Goal: Transaction & Acquisition: Purchase product/service

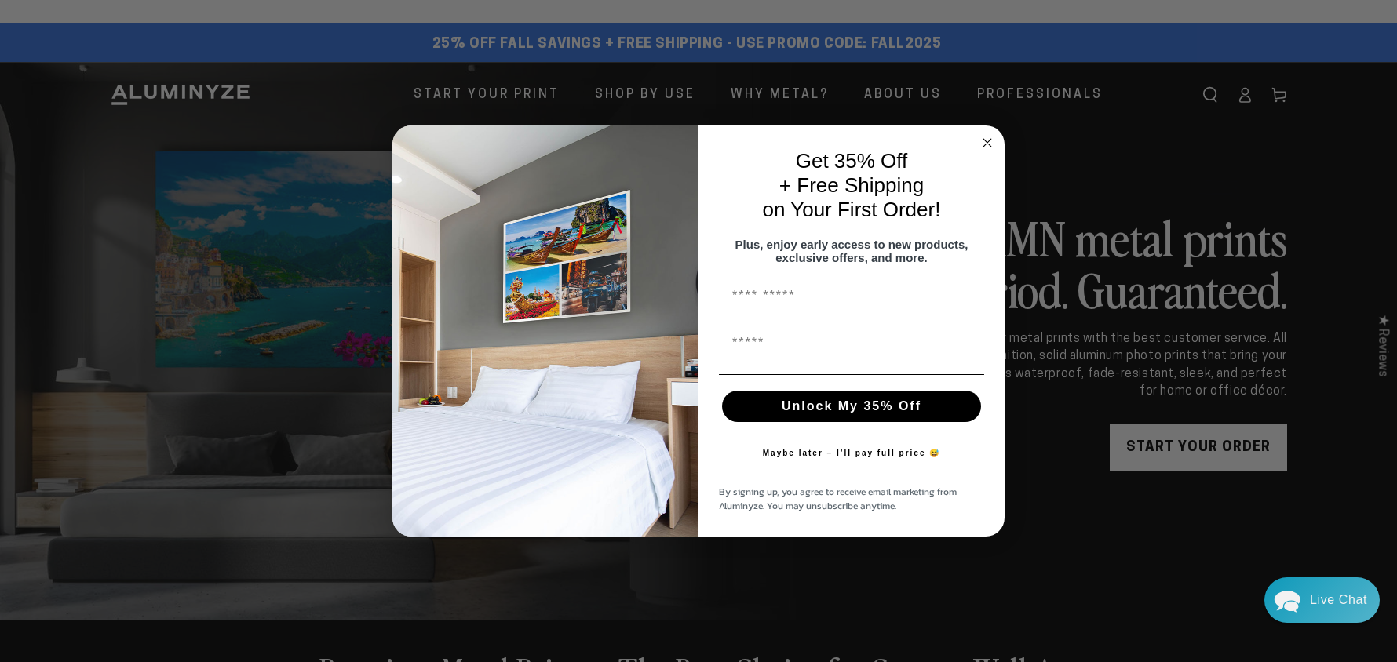
click at [985, 137] on circle "Close dialog" at bounding box center [988, 143] width 18 height 18
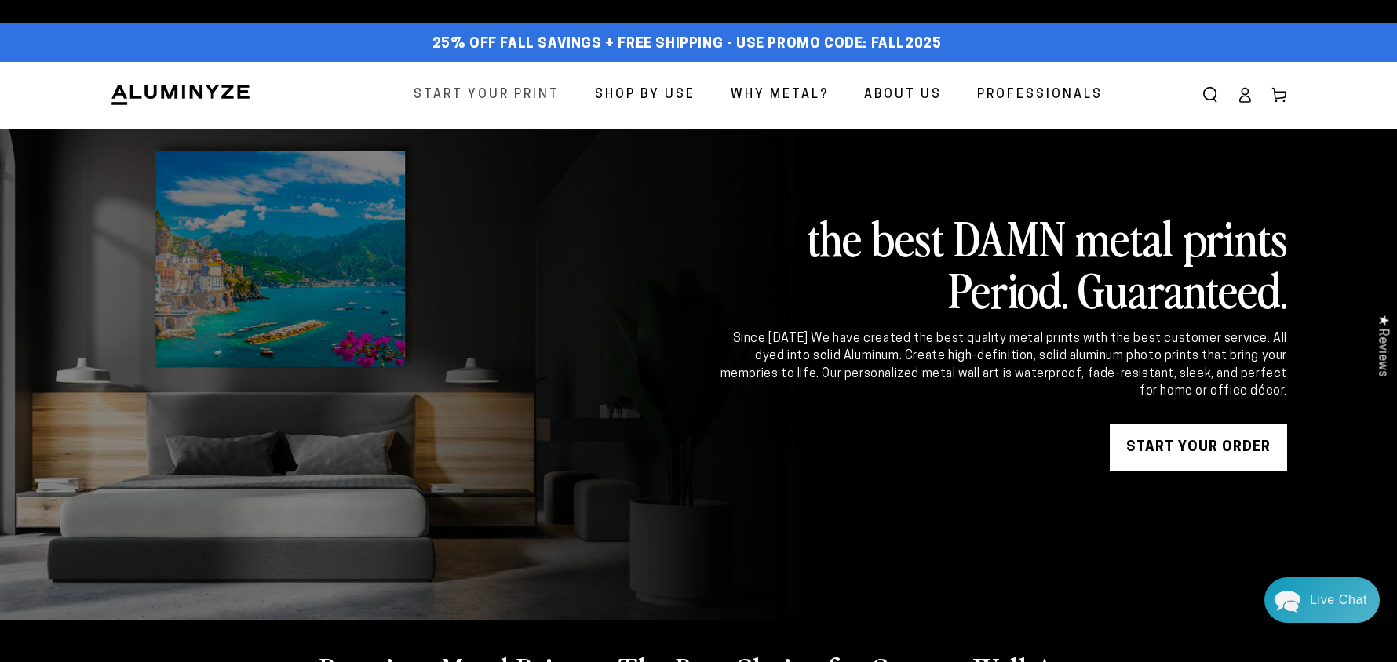
click at [474, 104] on span "Start Your Print" at bounding box center [487, 95] width 146 height 23
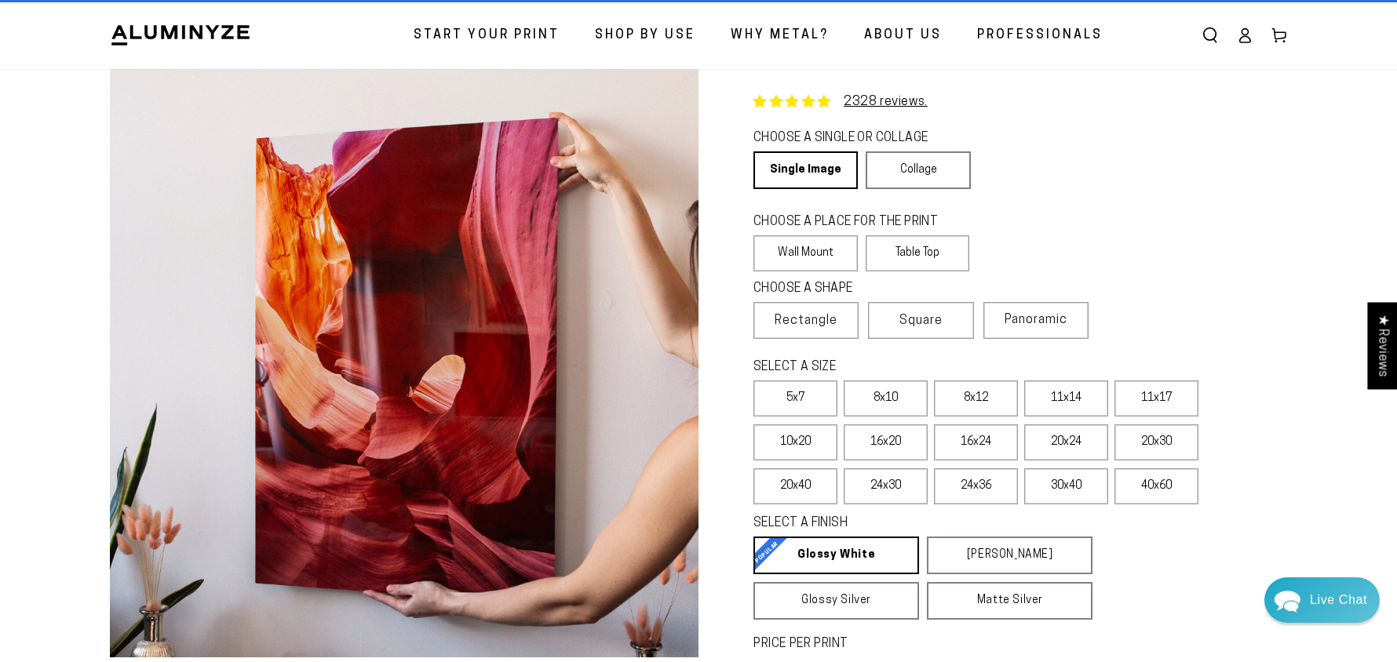
scroll to position [46, 0]
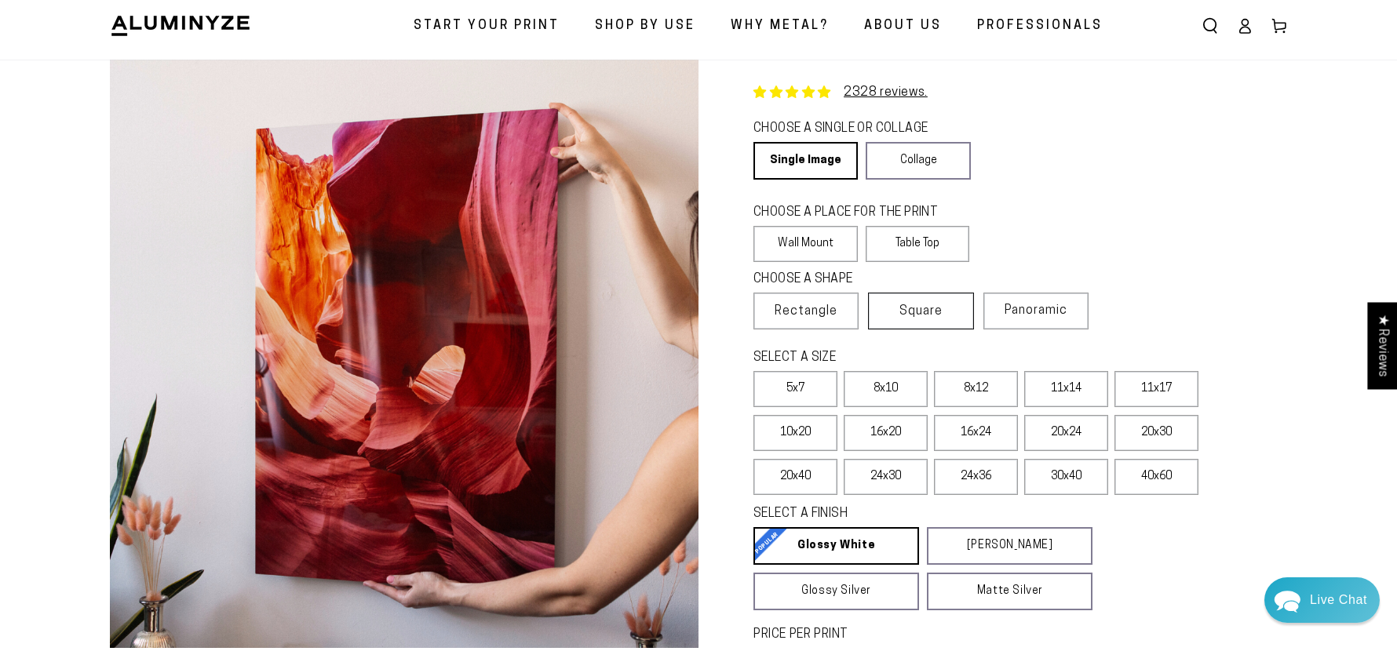
click at [973, 330] on label "Square" at bounding box center [920, 311] width 105 height 37
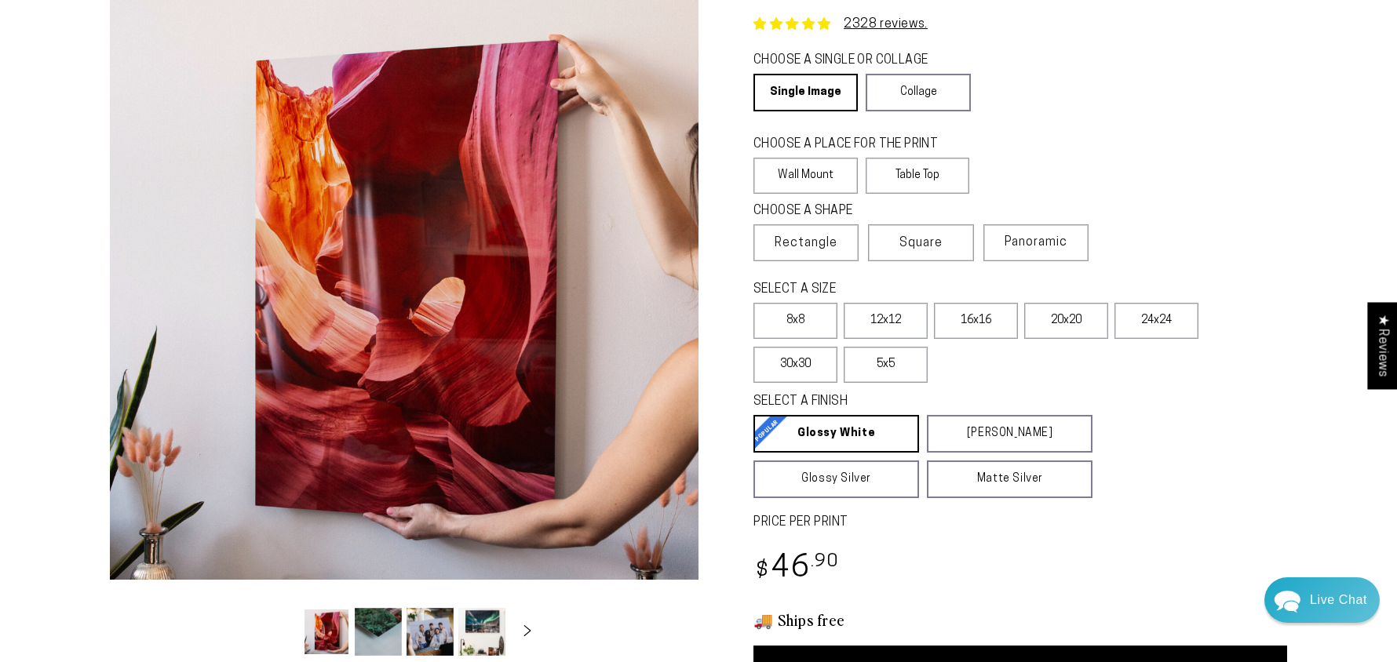
scroll to position [120, 0]
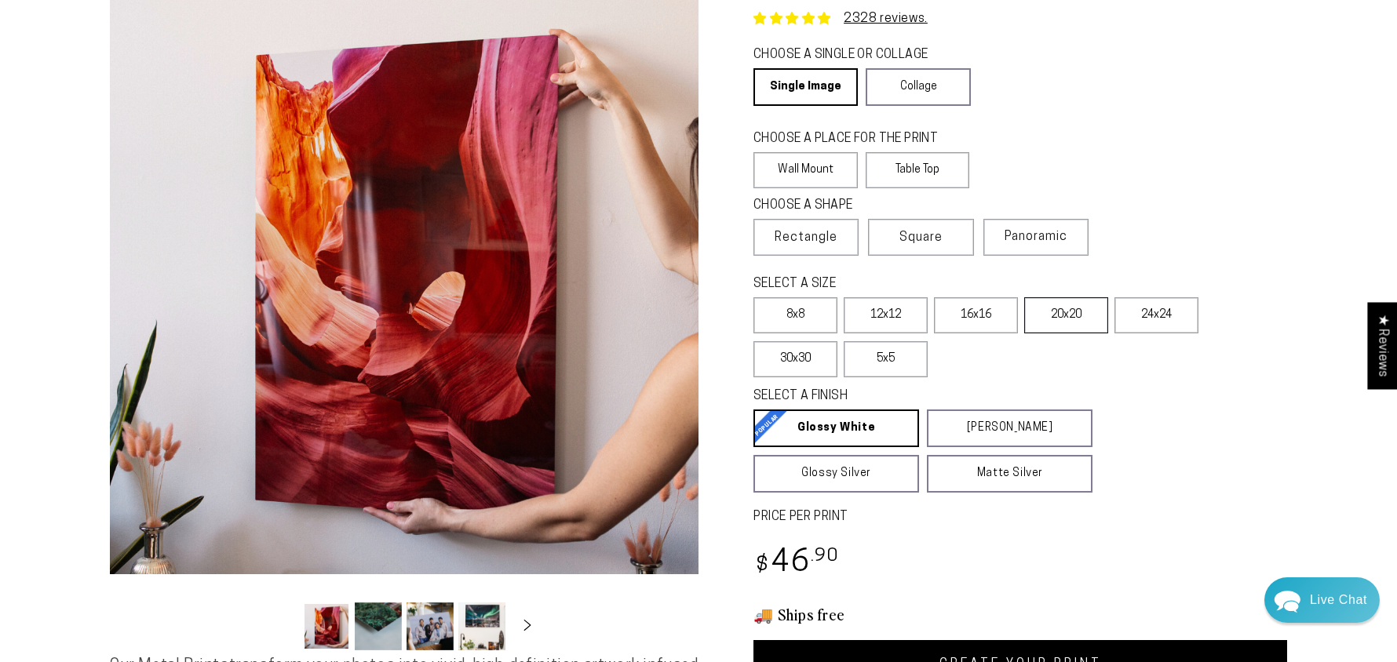
click at [1100, 333] on label "20x20" at bounding box center [1066, 315] width 84 height 36
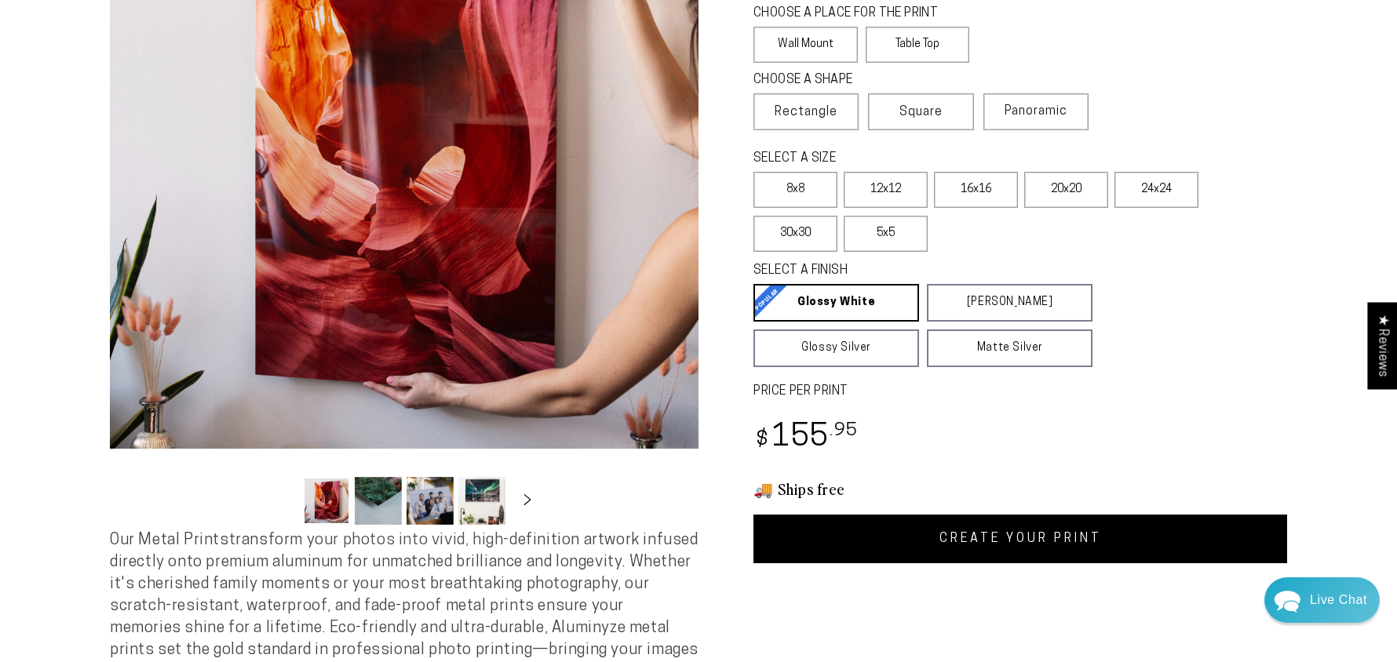
scroll to position [249, 0]
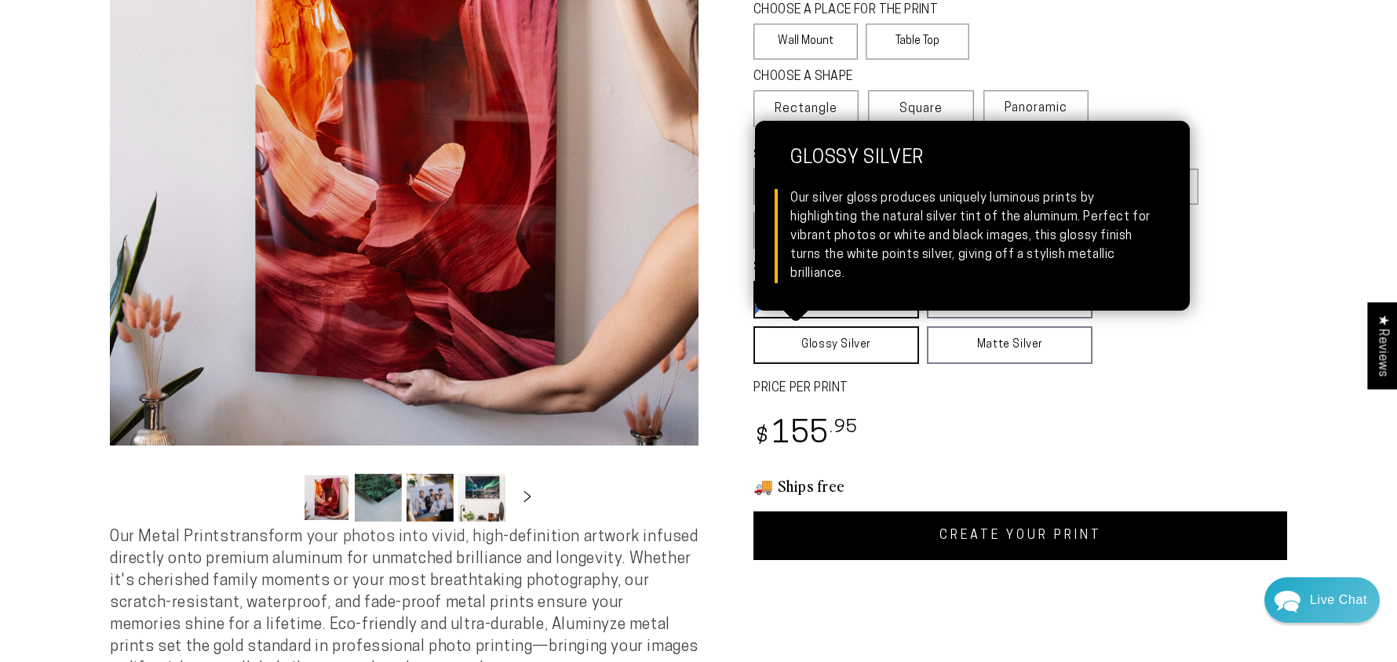
click at [855, 364] on link "Glossy Silver Glossy Silver Our silver gloss produces uniquely luminous prints …" at bounding box center [836, 345] width 166 height 38
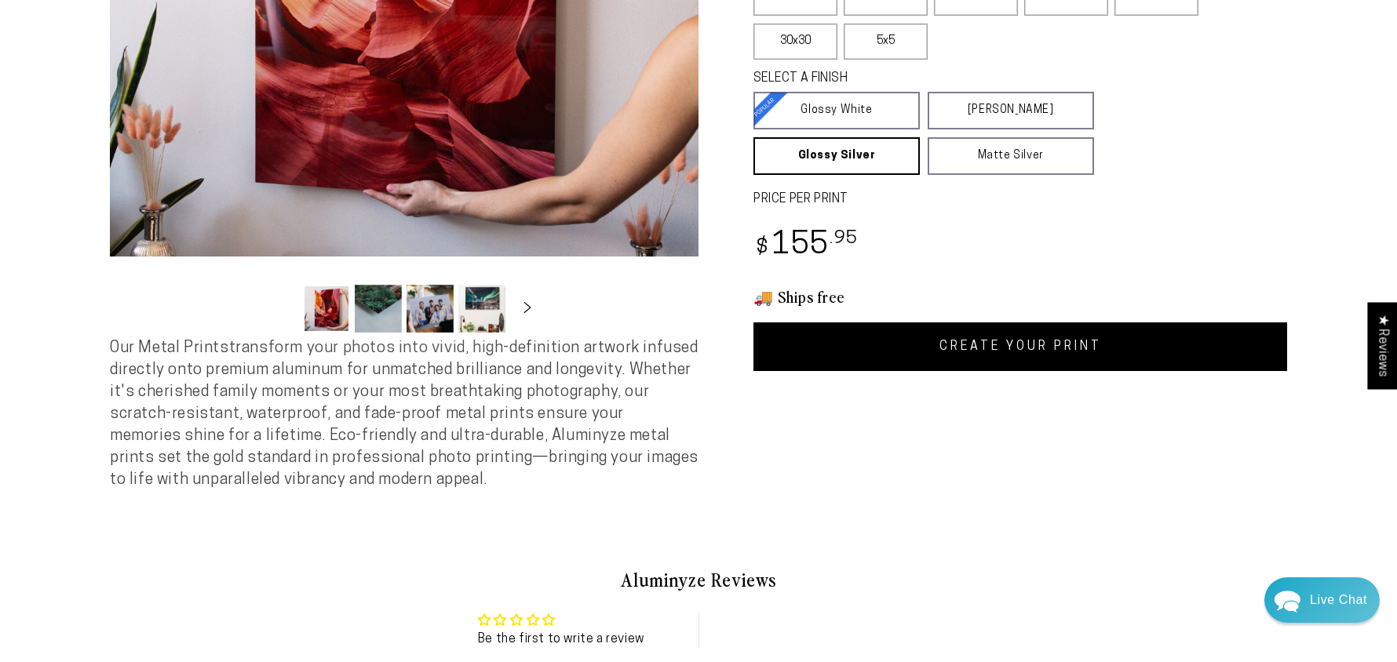
scroll to position [443, 0]
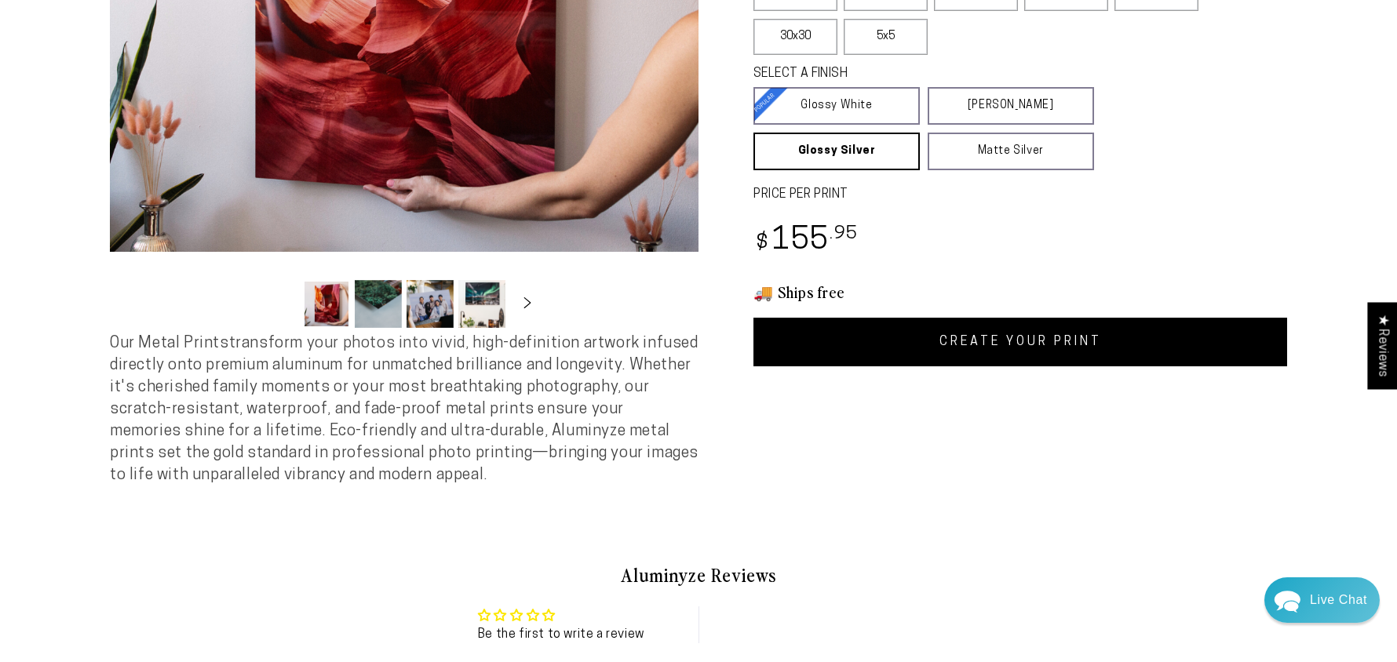
click at [1085, 366] on link "CREATE YOUR PRINT" at bounding box center [1020, 342] width 534 height 49
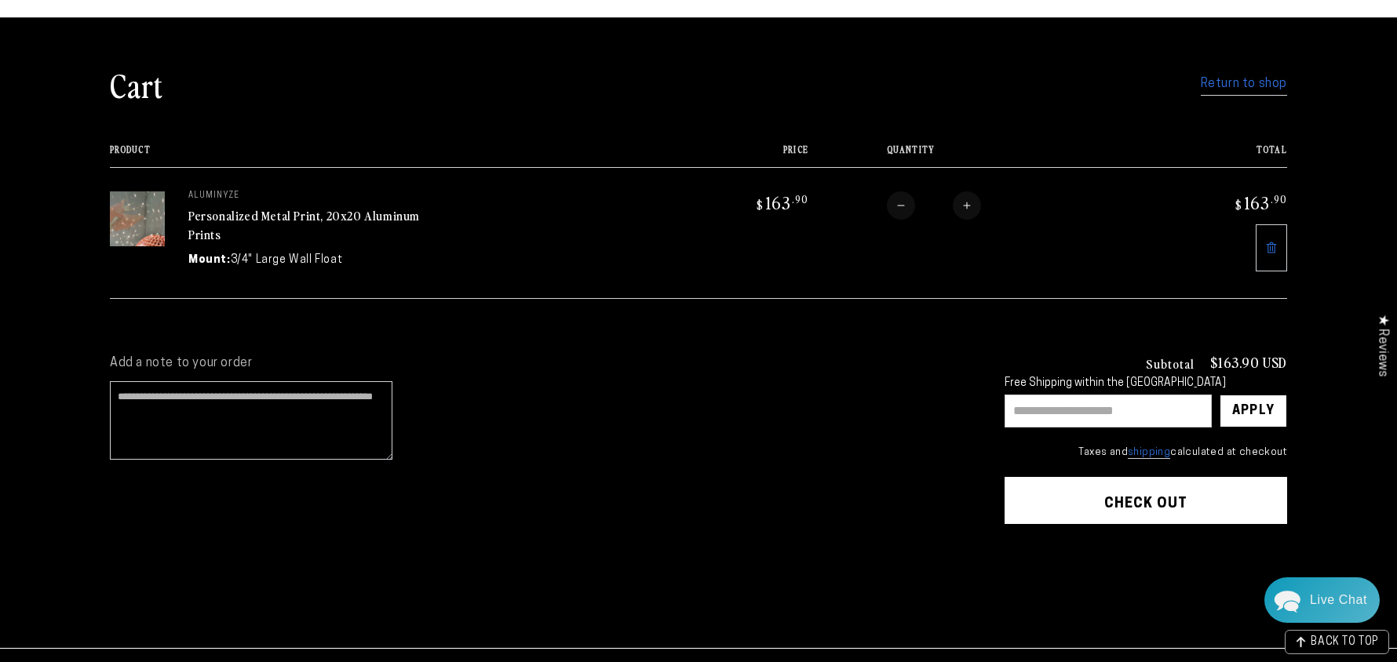
scroll to position [79, 0]
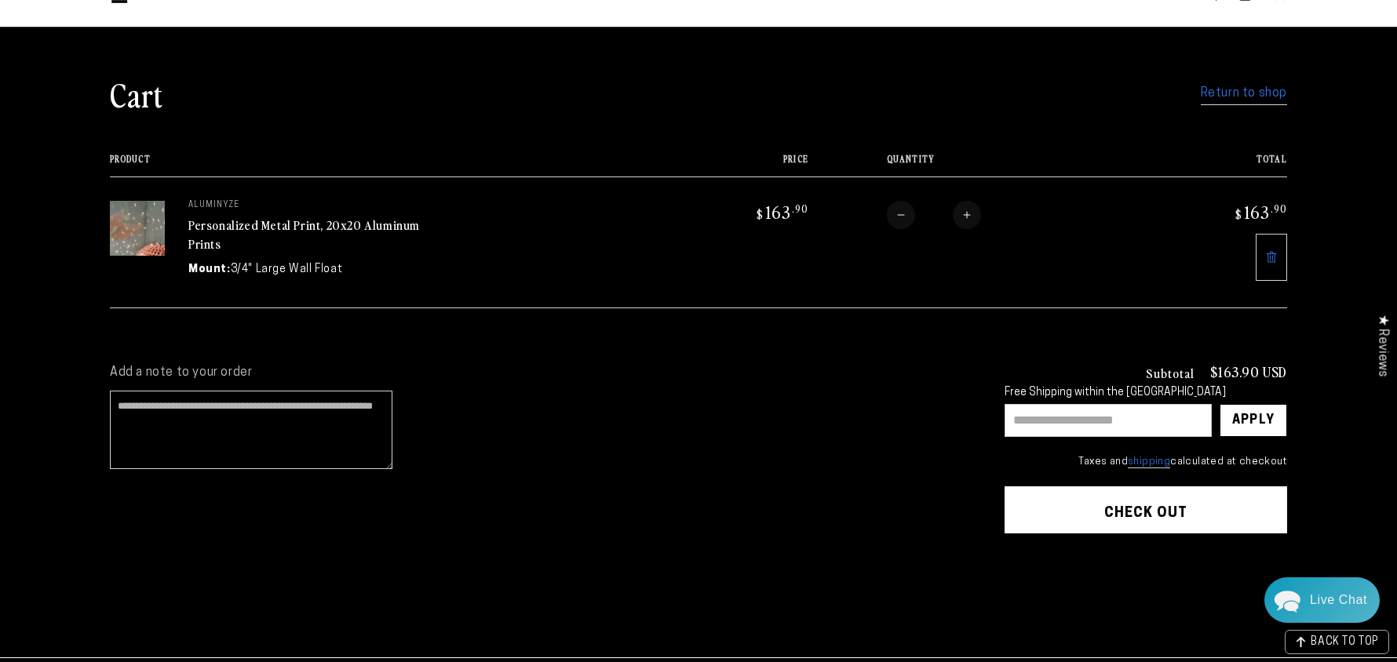
click at [1170, 437] on input "text" at bounding box center [1107, 420] width 207 height 33
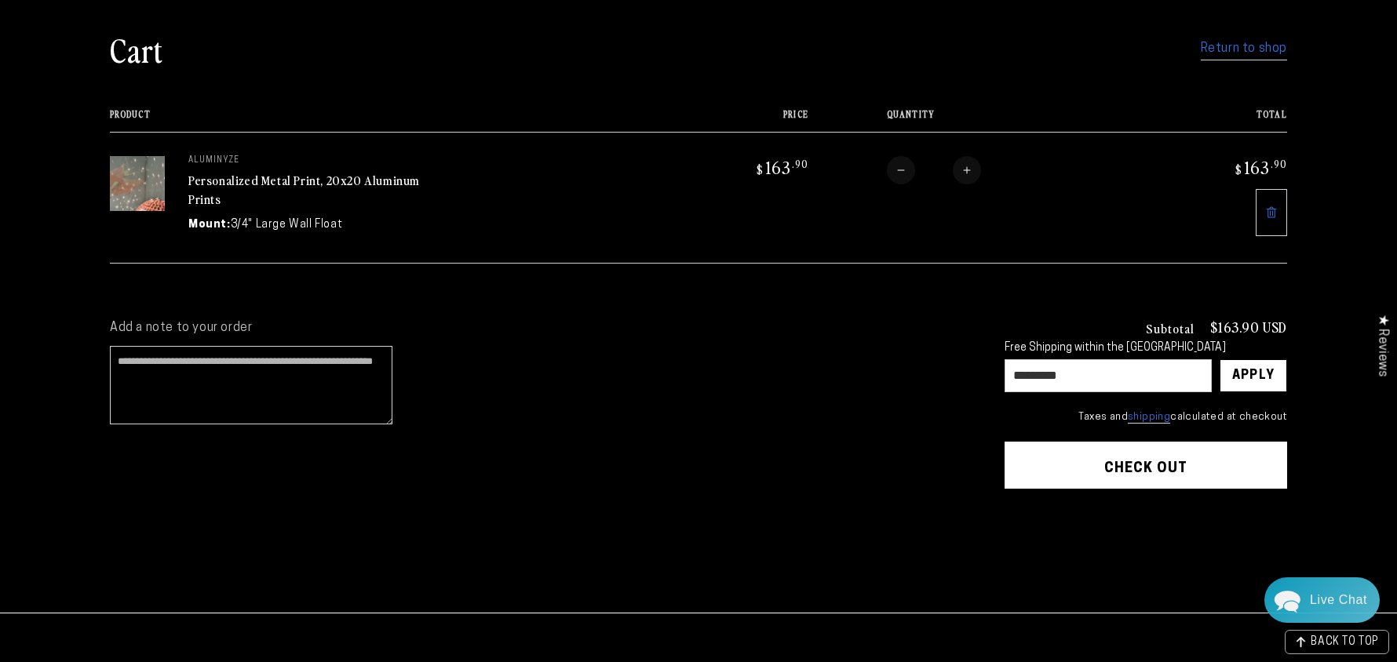
scroll to position [144, 0]
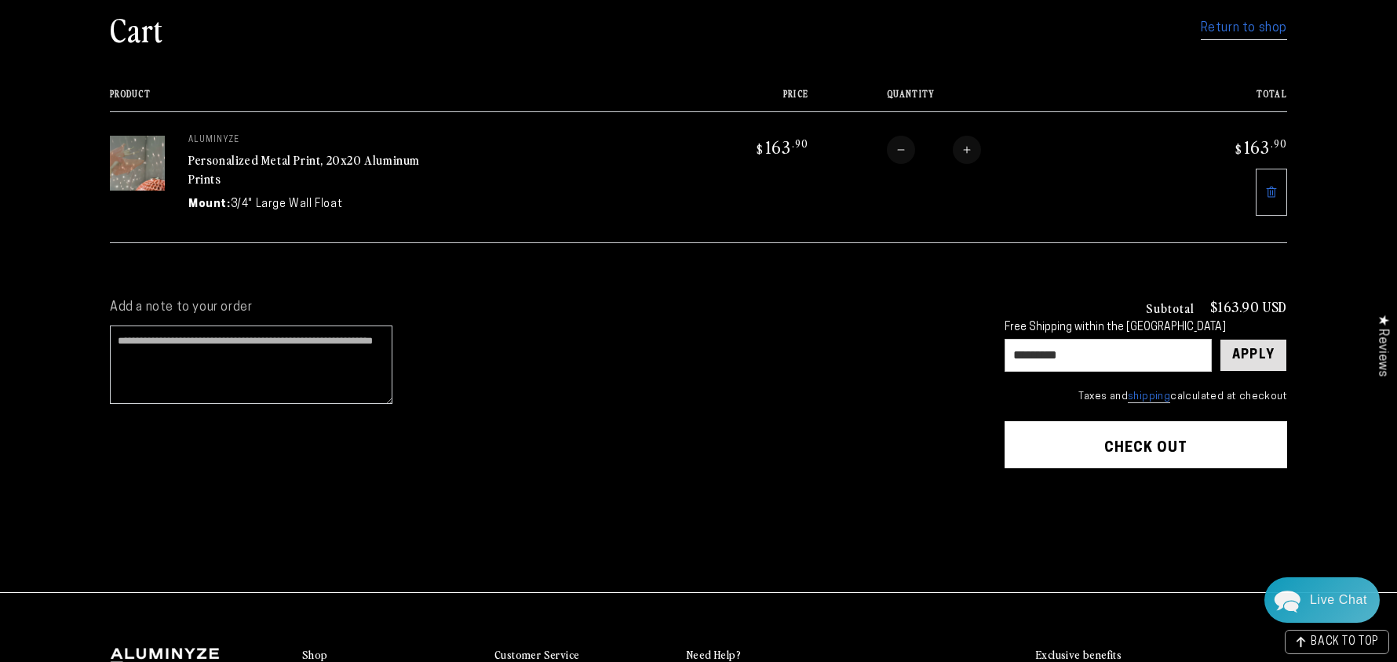
type input "*********"
click at [1274, 371] on div "Apply" at bounding box center [1253, 355] width 42 height 31
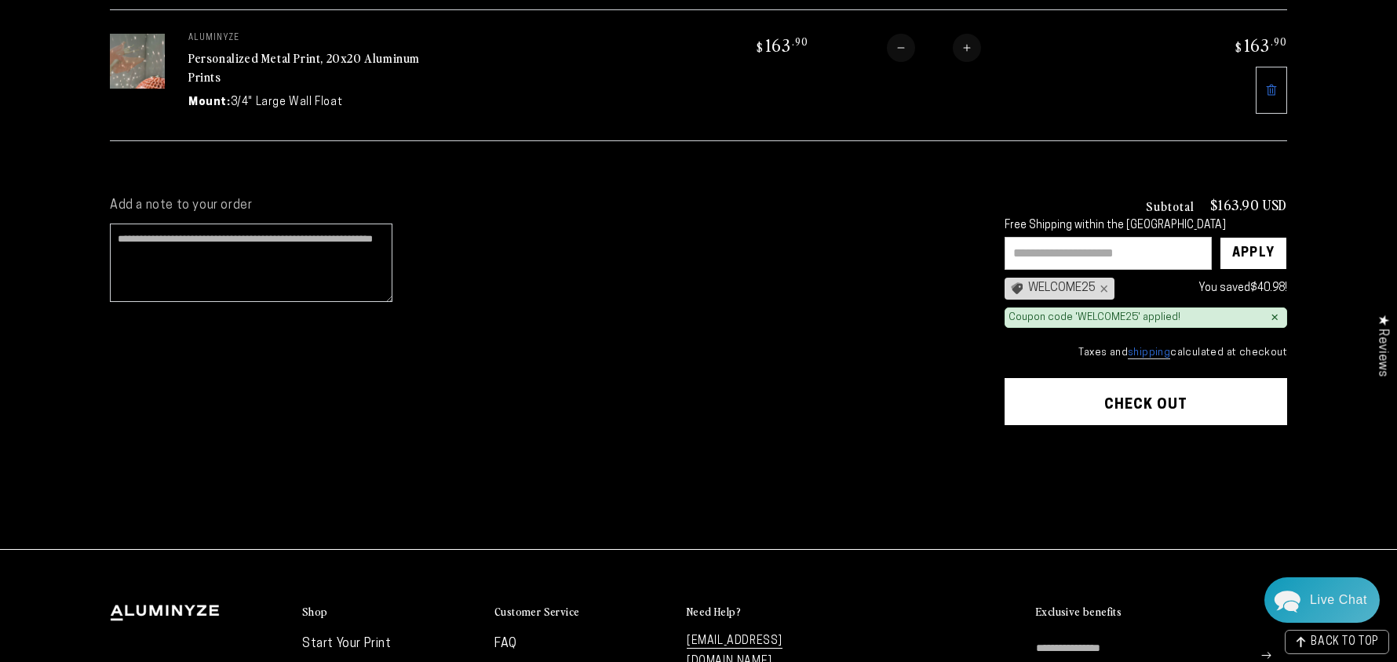
scroll to position [267, 0]
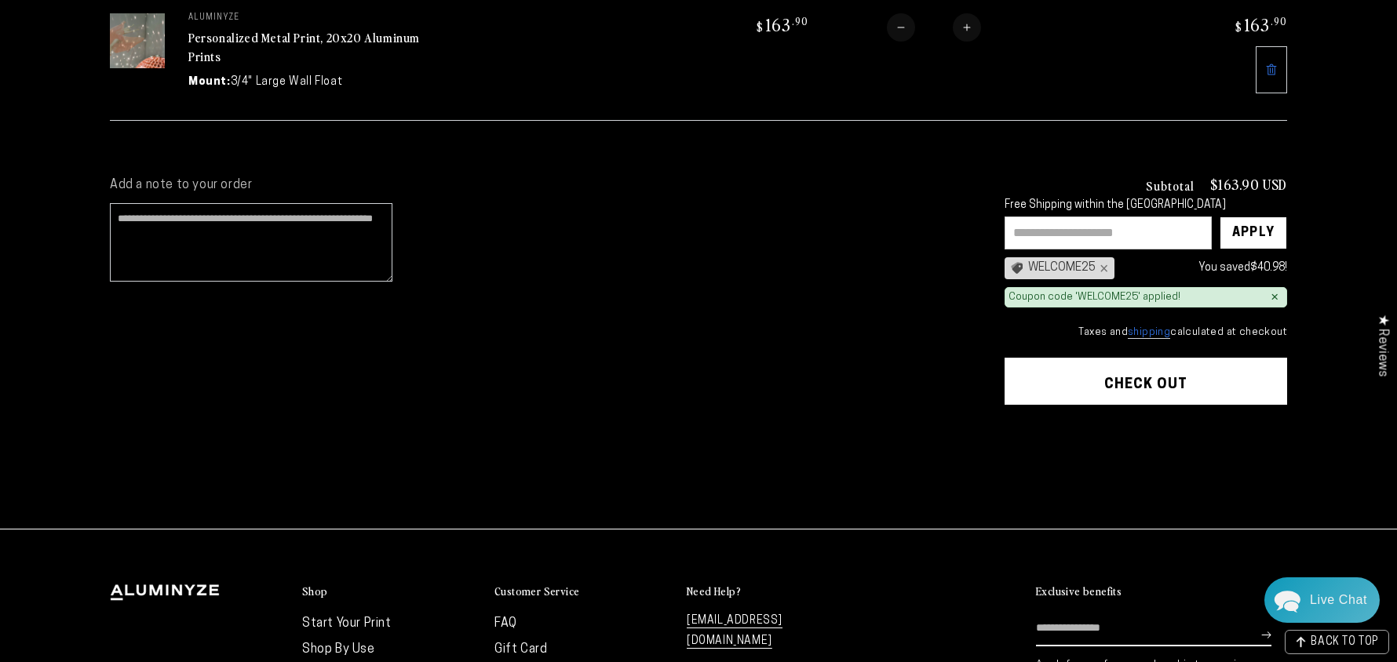
click at [1008, 430] on shop-pay-wallet-button at bounding box center [1005, 423] width 3 height 13
